Goal: Information Seeking & Learning: Learn about a topic

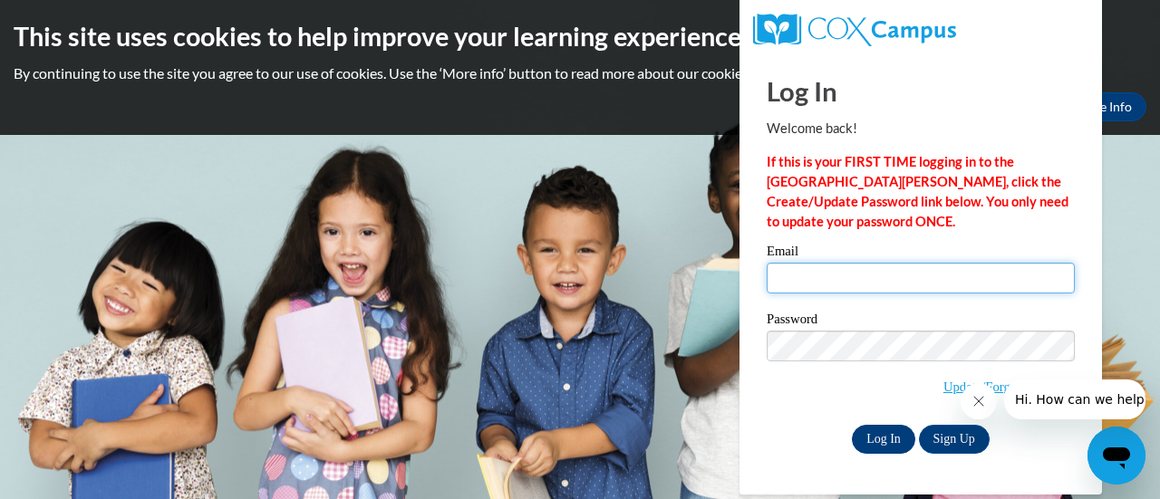
type input "hmcsherry@pecatonica.k12.wi.us"
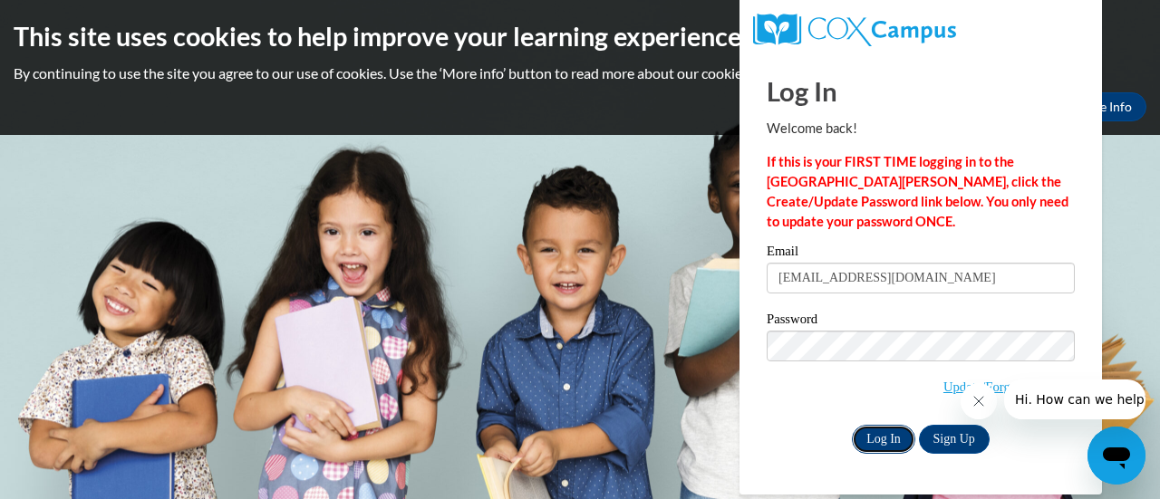
click at [885, 434] on input "Log In" at bounding box center [883, 439] width 63 height 29
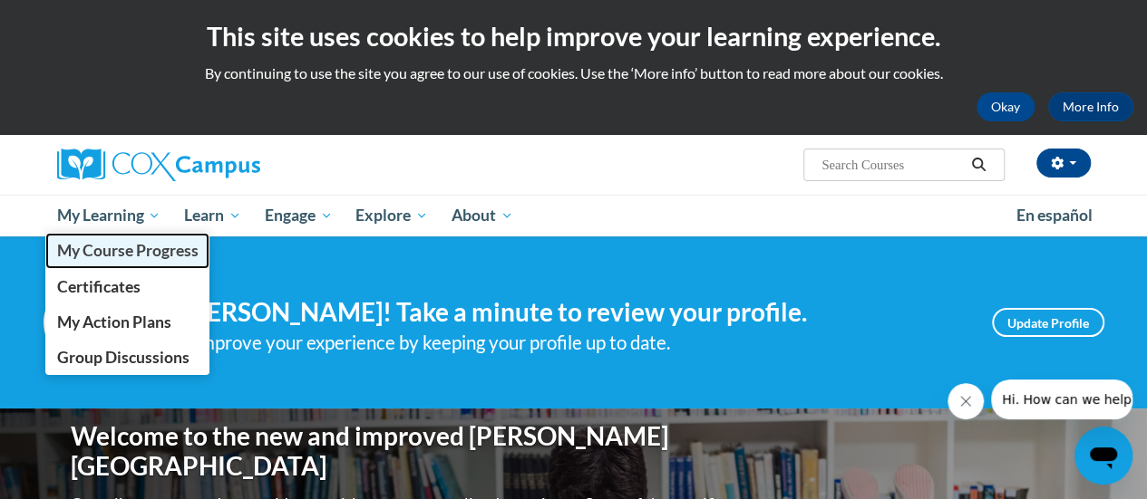
click at [116, 250] on span "My Course Progress" at bounding box center [126, 250] width 141 height 19
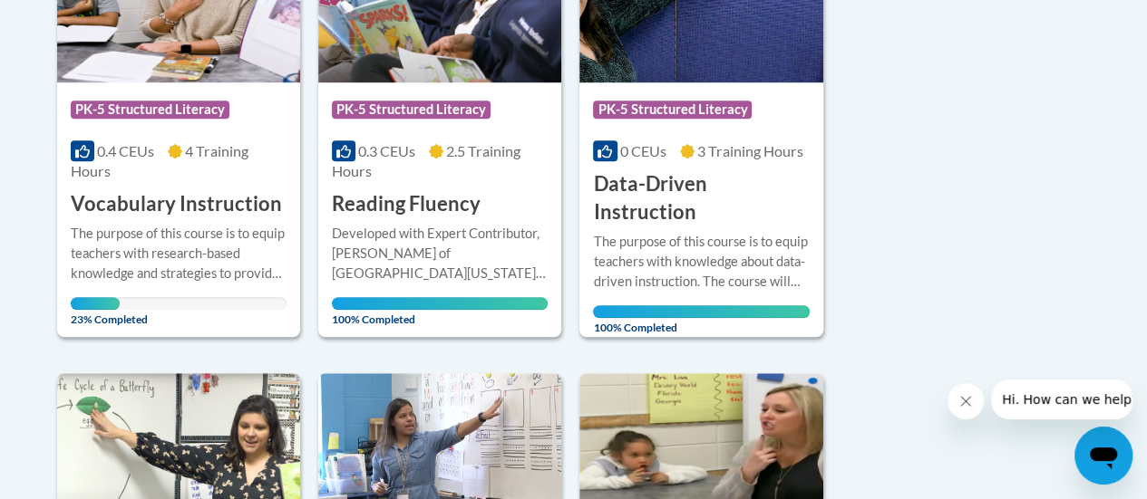
scroll to position [578, 0]
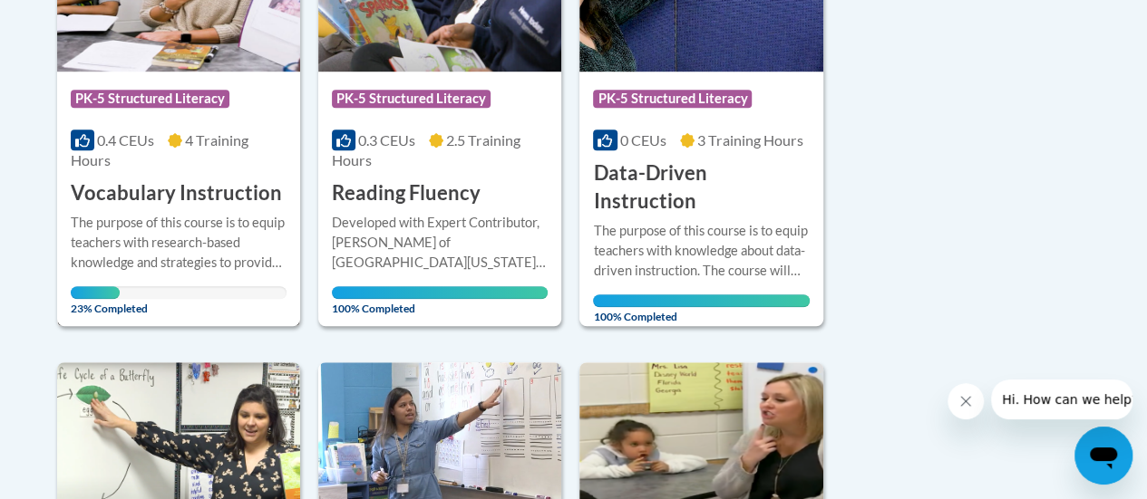
click at [156, 188] on h3 "Vocabulary Instruction" at bounding box center [176, 193] width 211 height 28
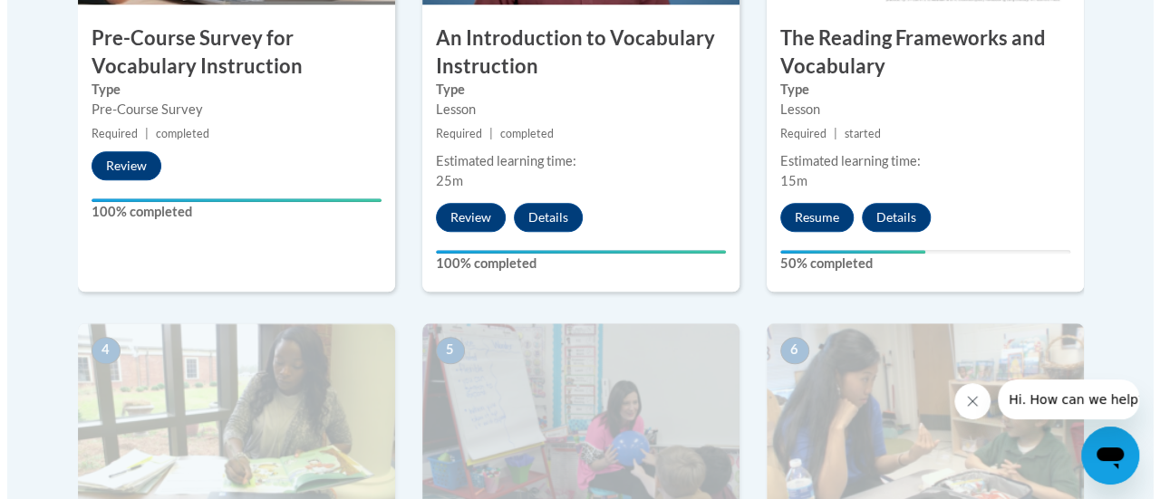
scroll to position [768, 0]
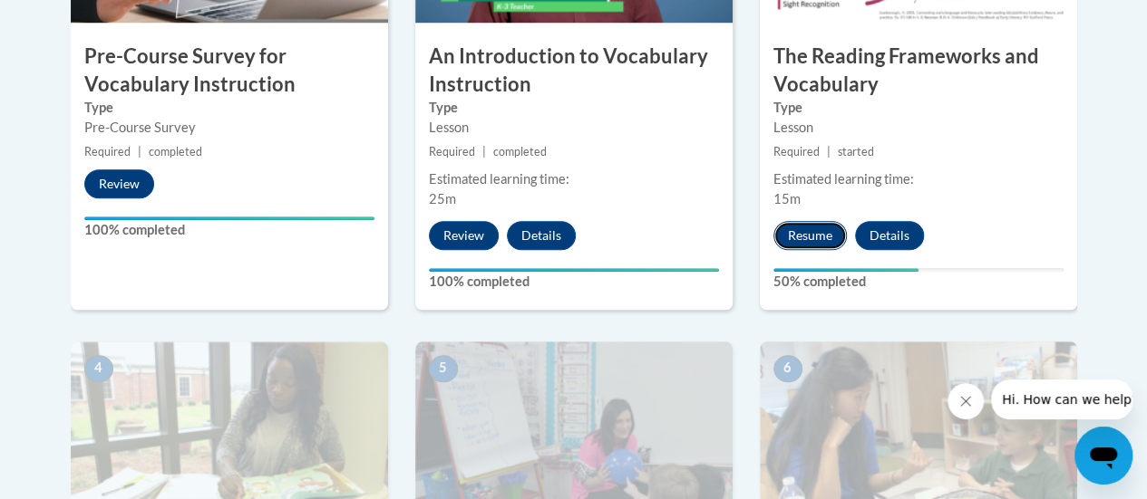
click at [812, 230] on button "Resume" at bounding box center [809, 235] width 73 height 29
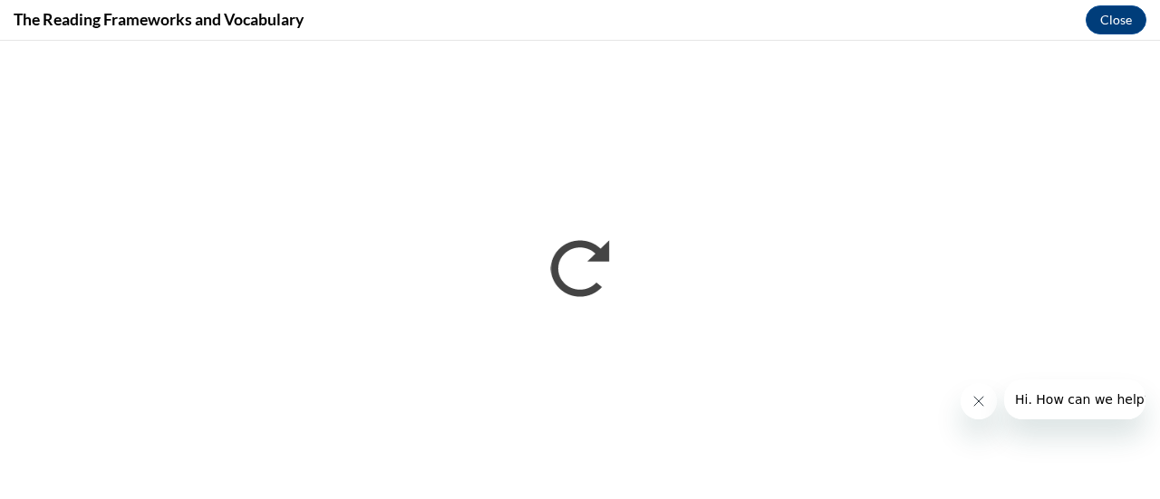
scroll to position [0, 0]
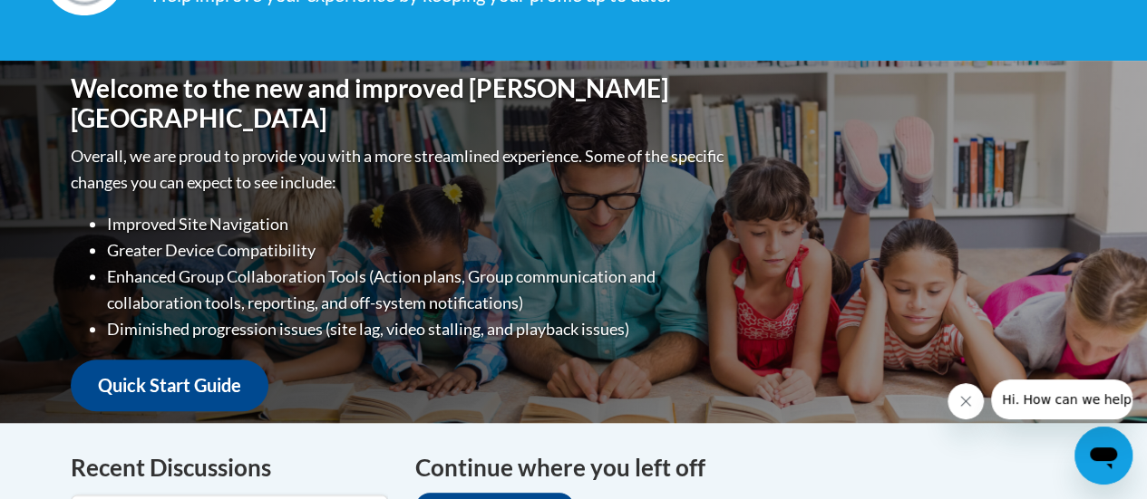
scroll to position [58, 0]
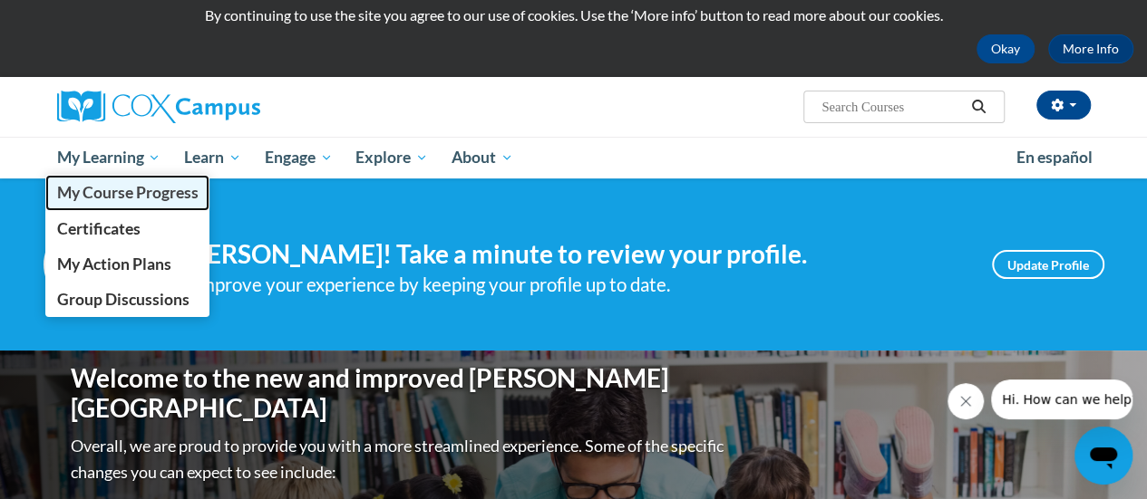
click at [125, 189] on span "My Course Progress" at bounding box center [126, 192] width 141 height 19
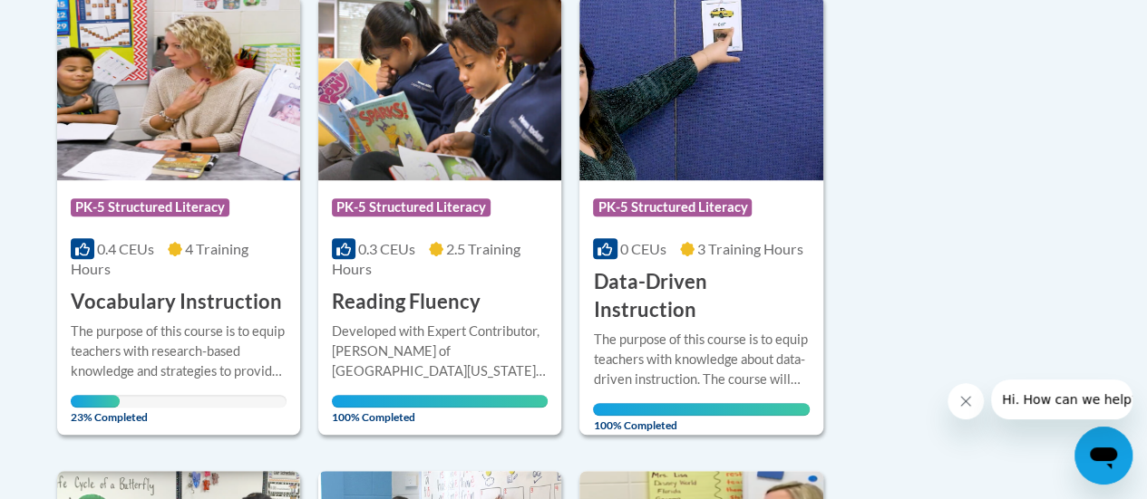
scroll to position [473, 0]
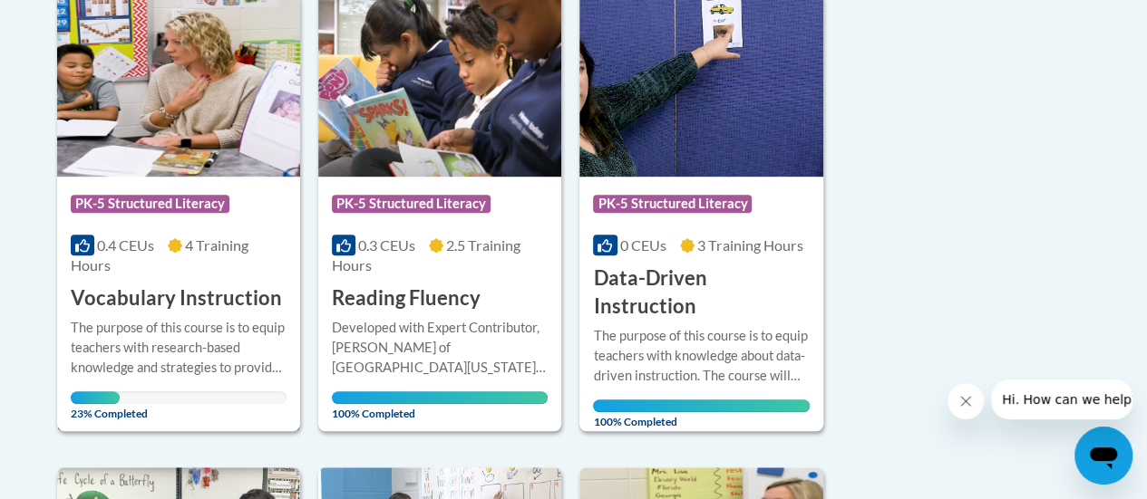
click at [181, 292] on h3 "Vocabulary Instruction" at bounding box center [176, 299] width 211 height 28
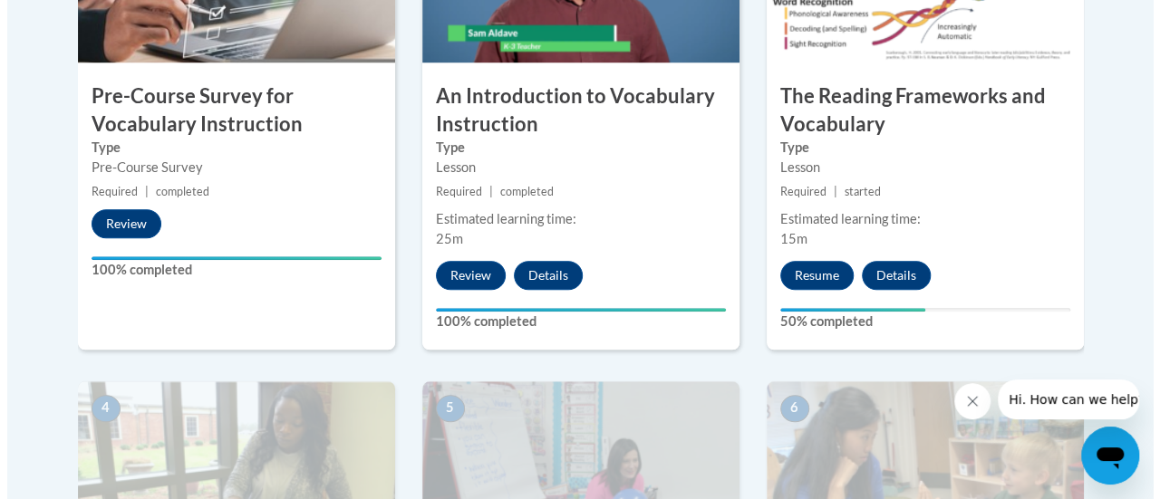
scroll to position [735, 0]
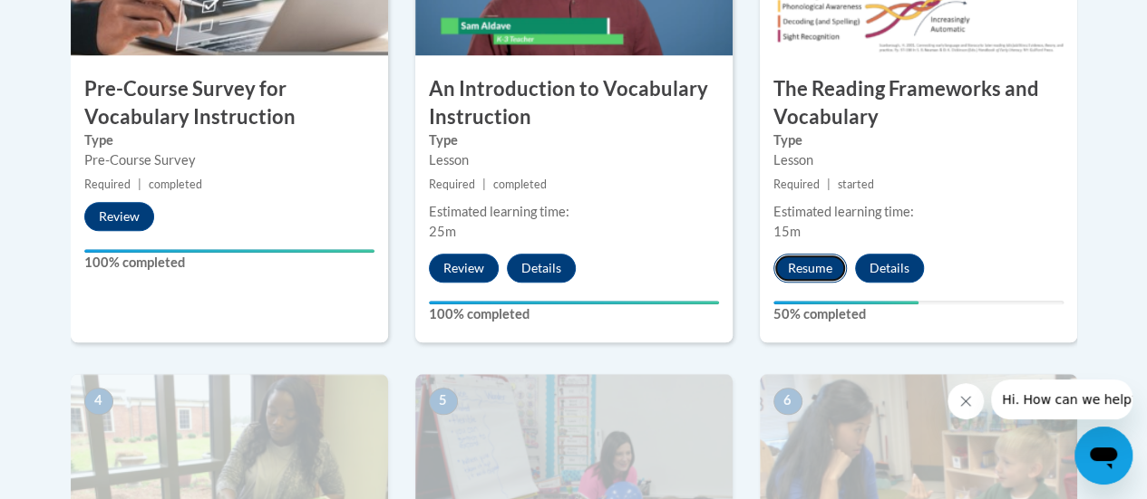
click at [810, 267] on button "Resume" at bounding box center [809, 268] width 73 height 29
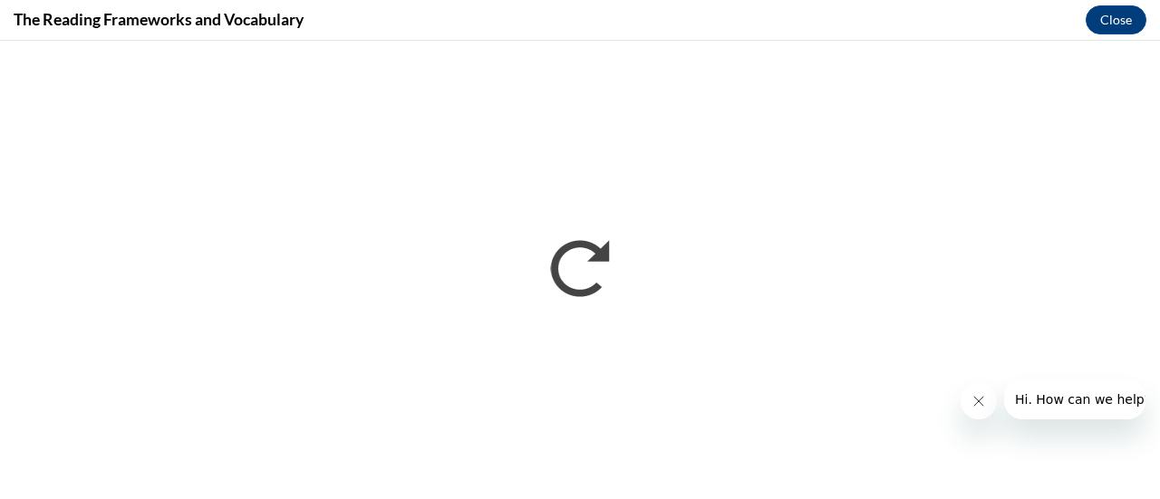
scroll to position [0, 0]
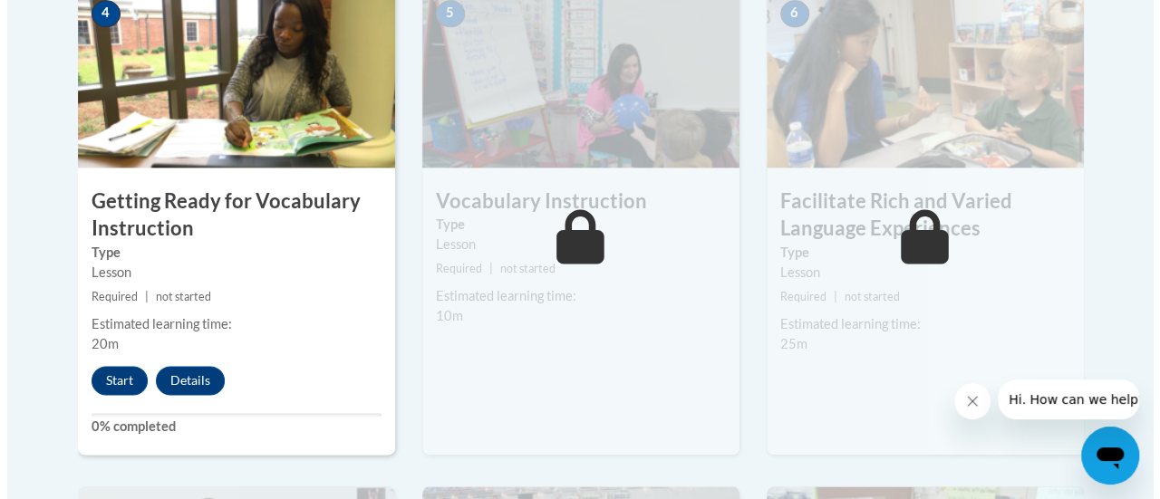
scroll to position [1137, 0]
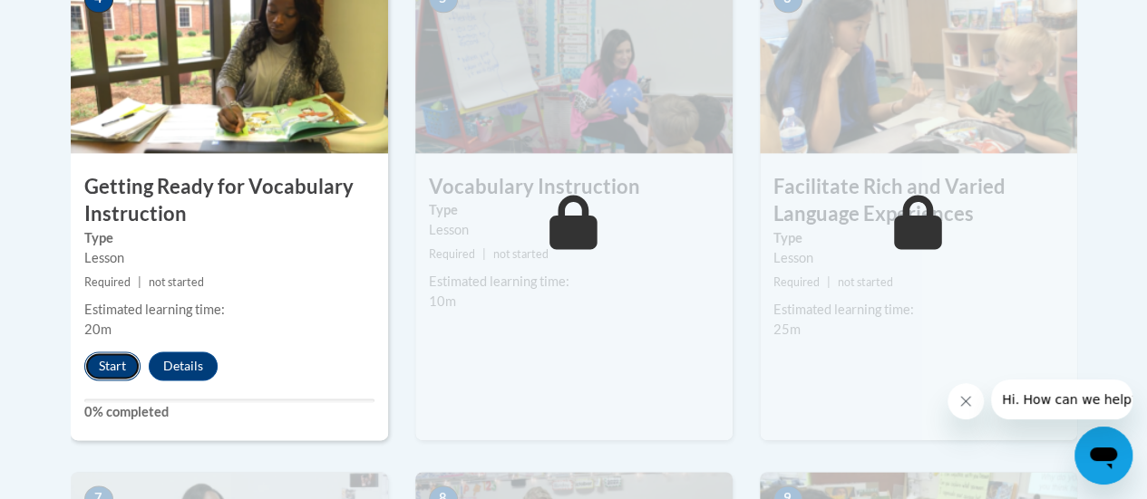
click at [112, 358] on button "Start" at bounding box center [112, 366] width 56 height 29
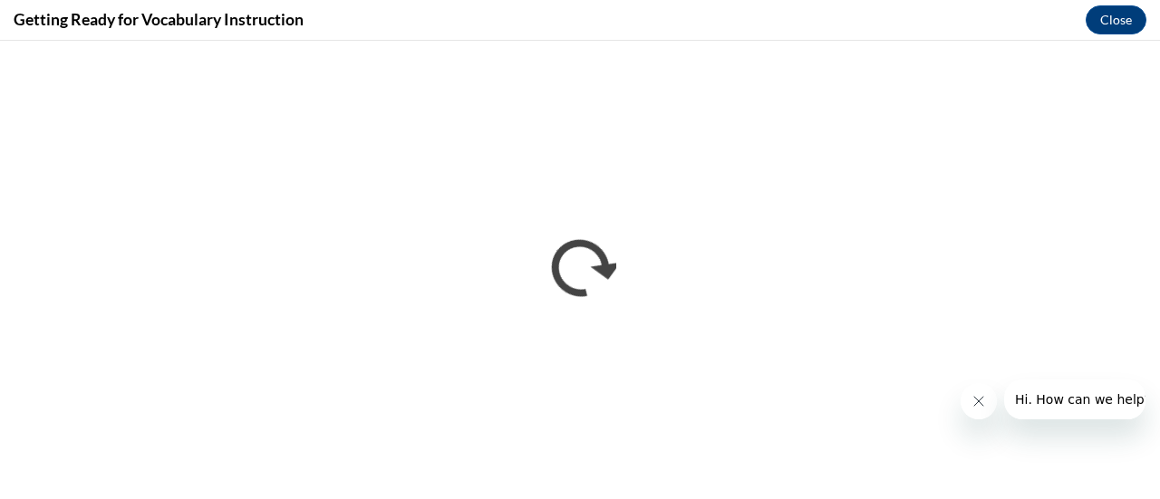
scroll to position [0, 0]
